Goal: Task Accomplishment & Management: Use online tool/utility

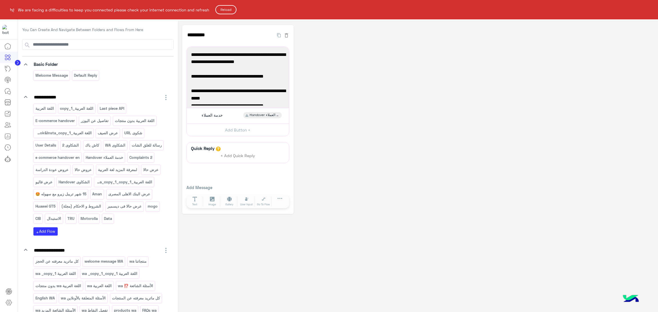
drag, startPoint x: 0, startPoint y: 0, endPoint x: 227, endPoint y: 10, distance: 227.0
click at [227, 10] on button "Reload" at bounding box center [225, 9] width 21 height 9
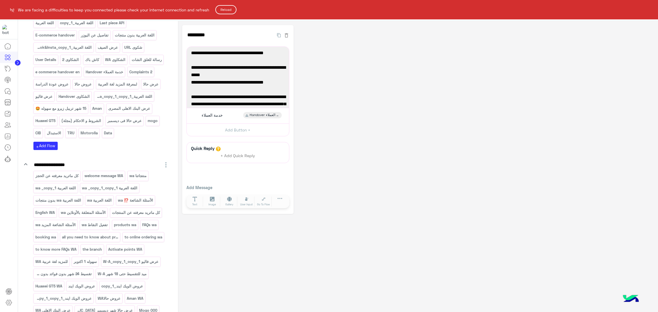
scroll to position [23, 0]
